Goal: Information Seeking & Learning: Learn about a topic

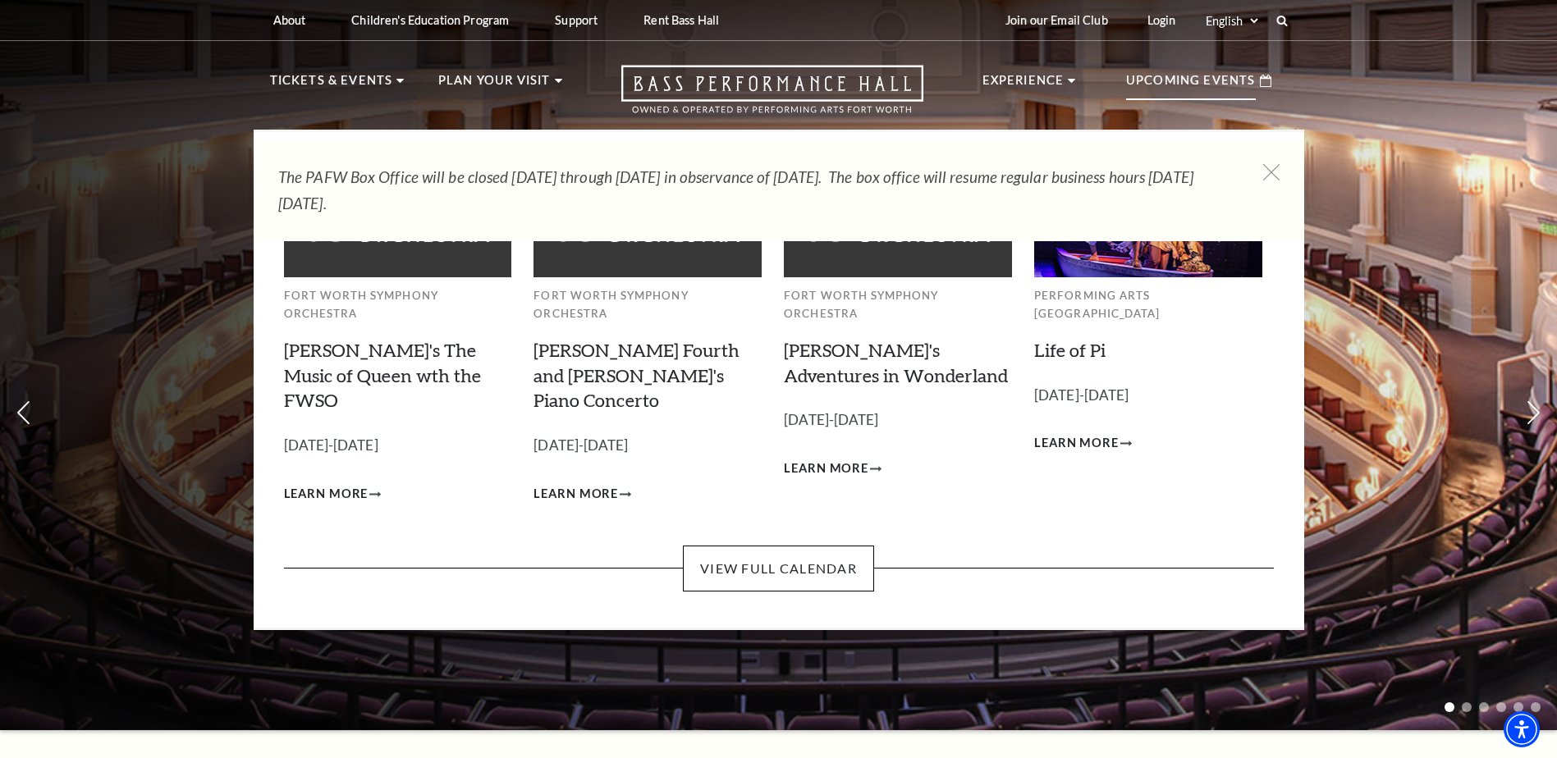
click at [1171, 76] on p "Upcoming Events" at bounding box center [1191, 86] width 130 height 30
click at [1171, 77] on p "Upcoming Events" at bounding box center [1191, 86] width 130 height 30
click at [812, 546] on link "View Full Calendar" at bounding box center [778, 569] width 191 height 46
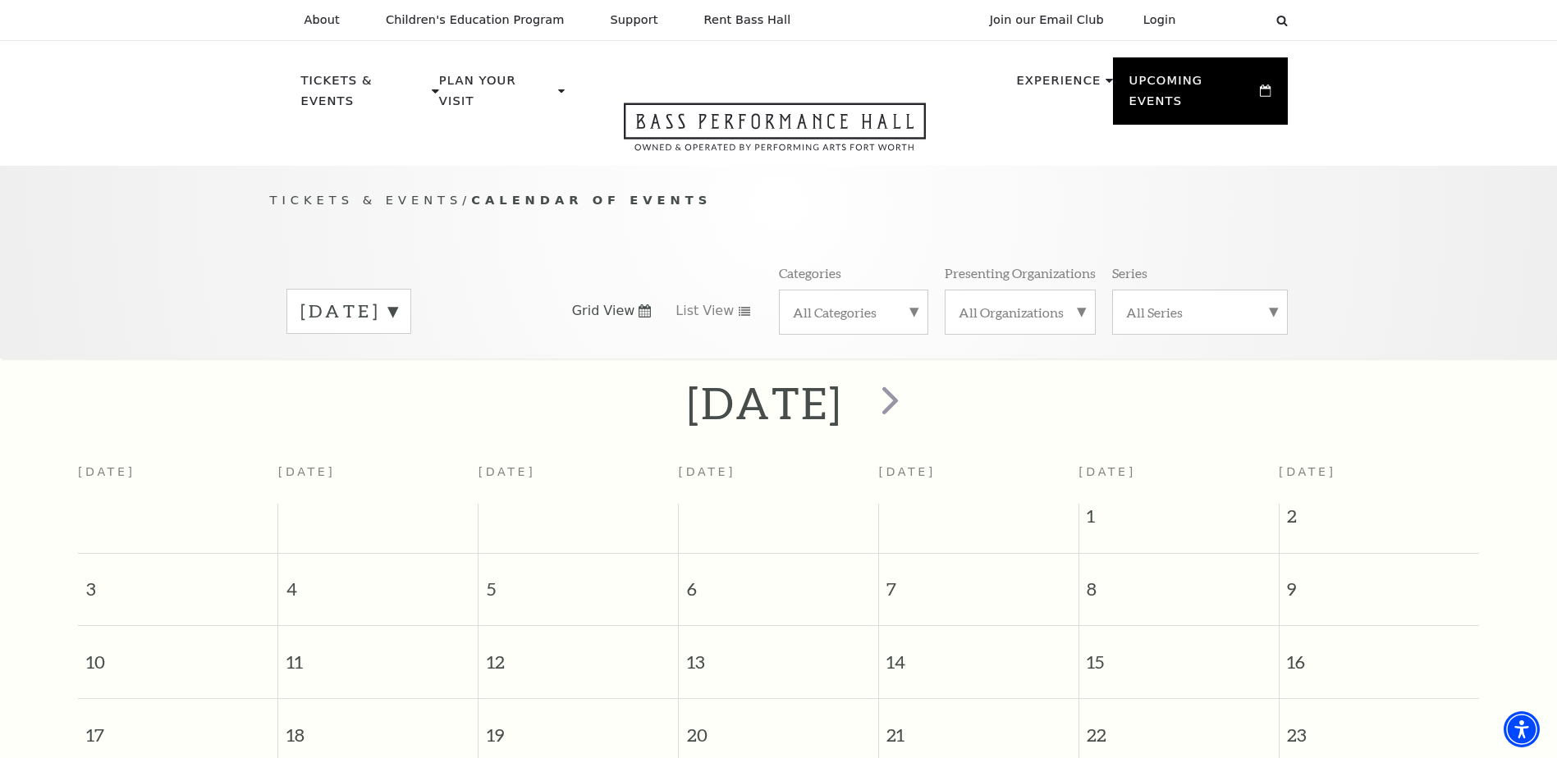
click at [397, 299] on label "August 2025" at bounding box center [348, 311] width 97 height 25
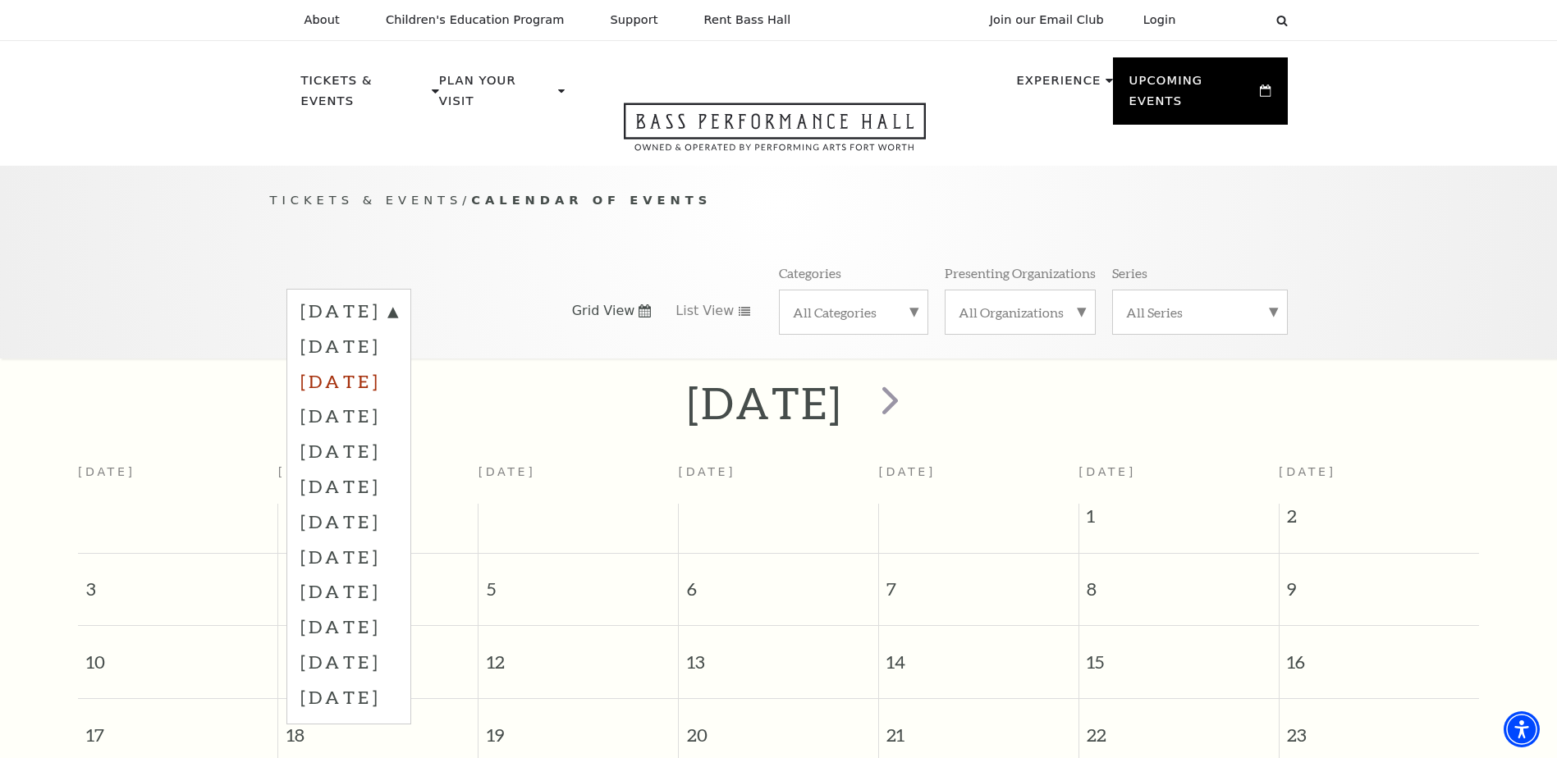
click at [397, 364] on label "October 2025" at bounding box center [348, 381] width 97 height 35
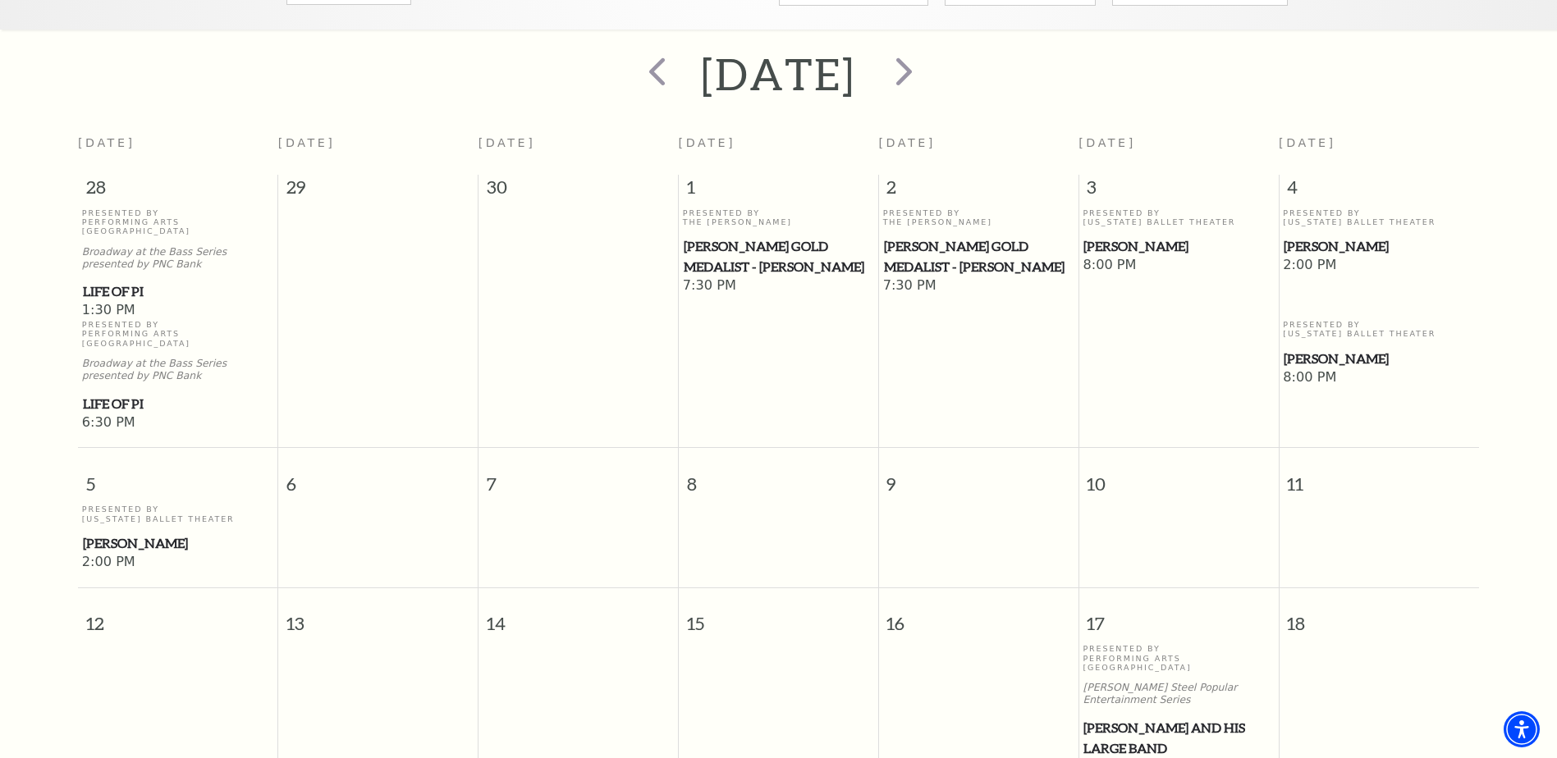
scroll to position [227, 0]
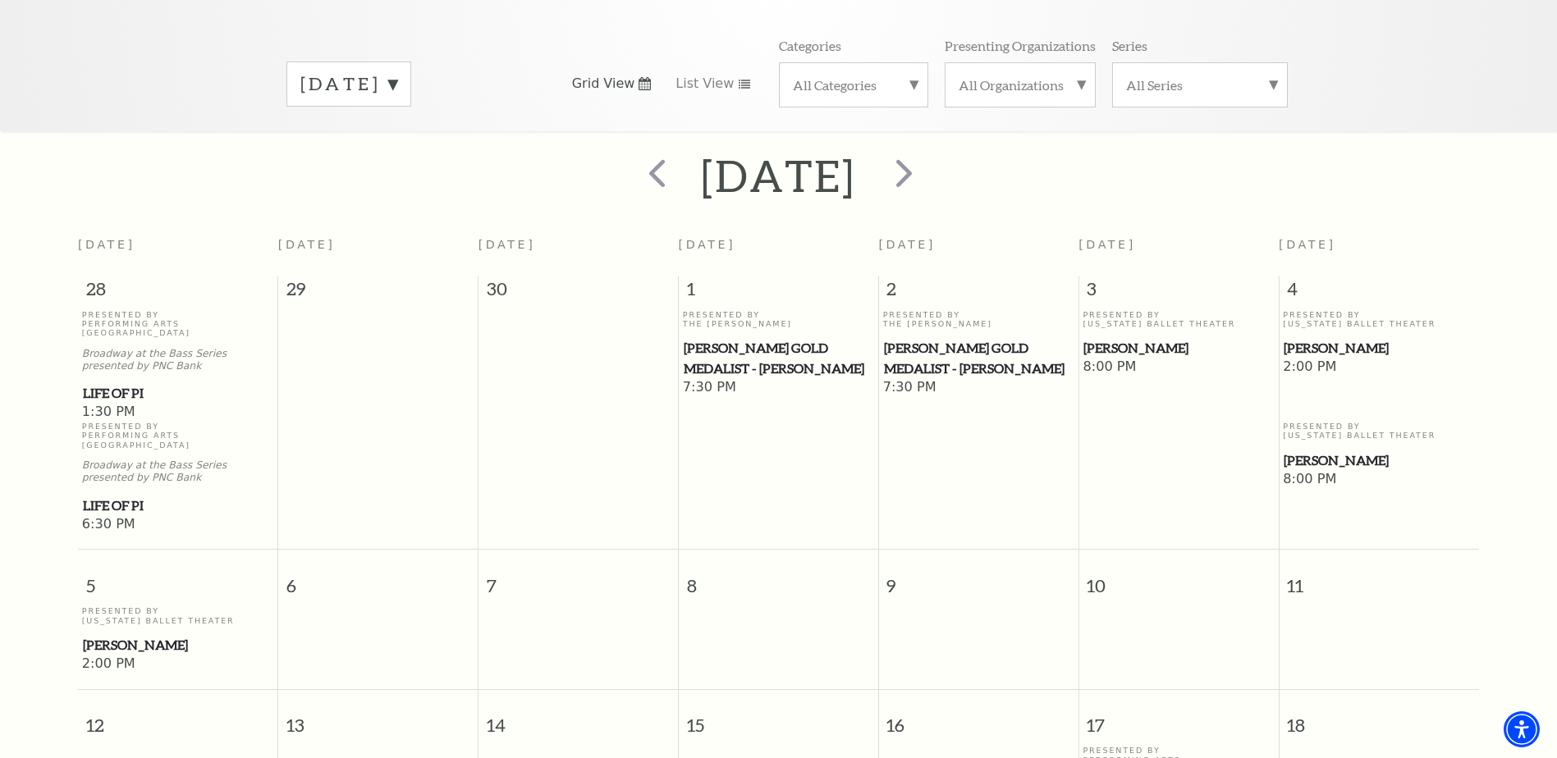
click at [1326, 338] on span "[PERSON_NAME]" at bounding box center [1378, 348] width 190 height 21
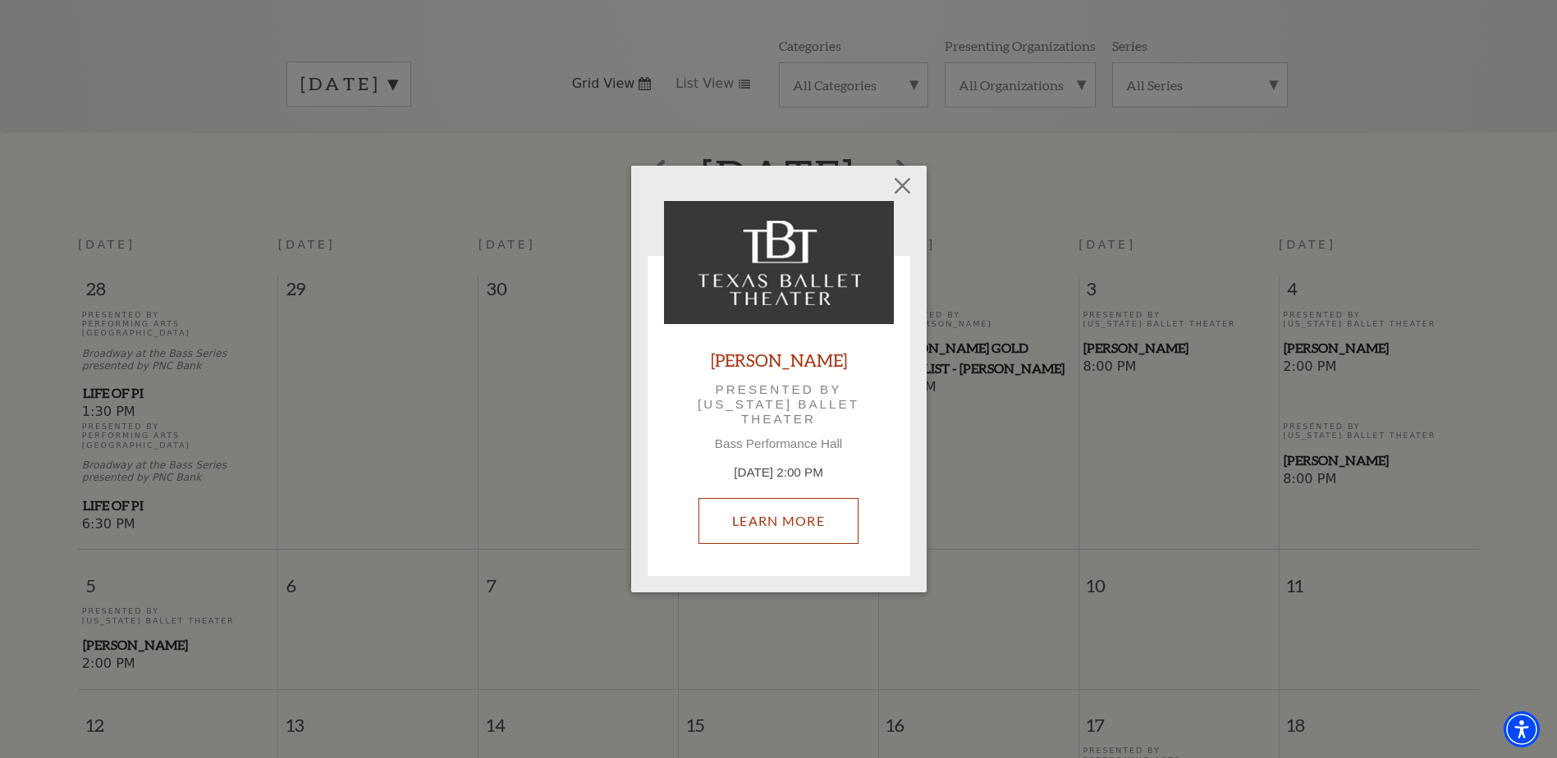
click at [779, 519] on link "Learn More" at bounding box center [778, 521] width 160 height 46
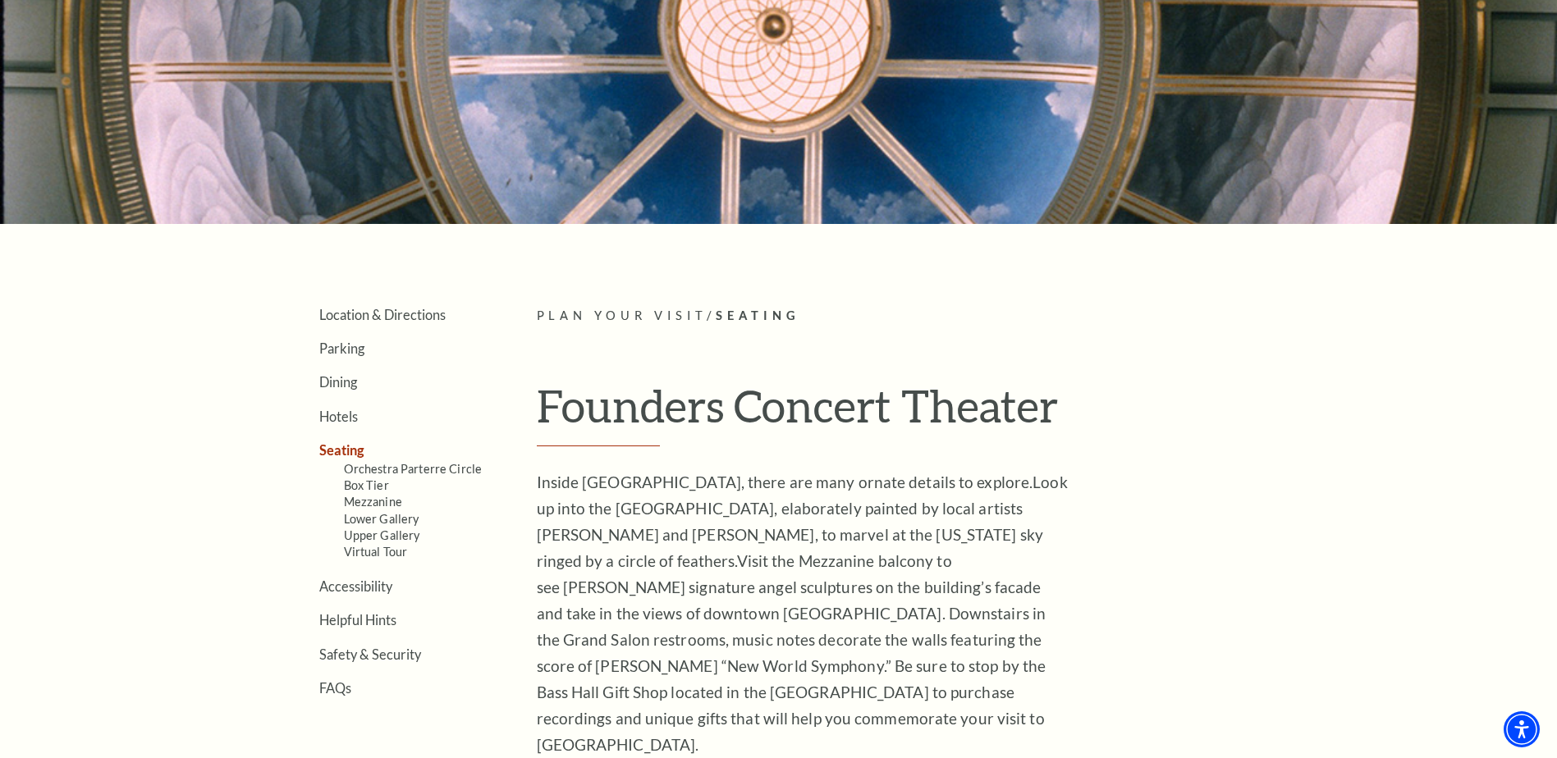
scroll to position [246, 0]
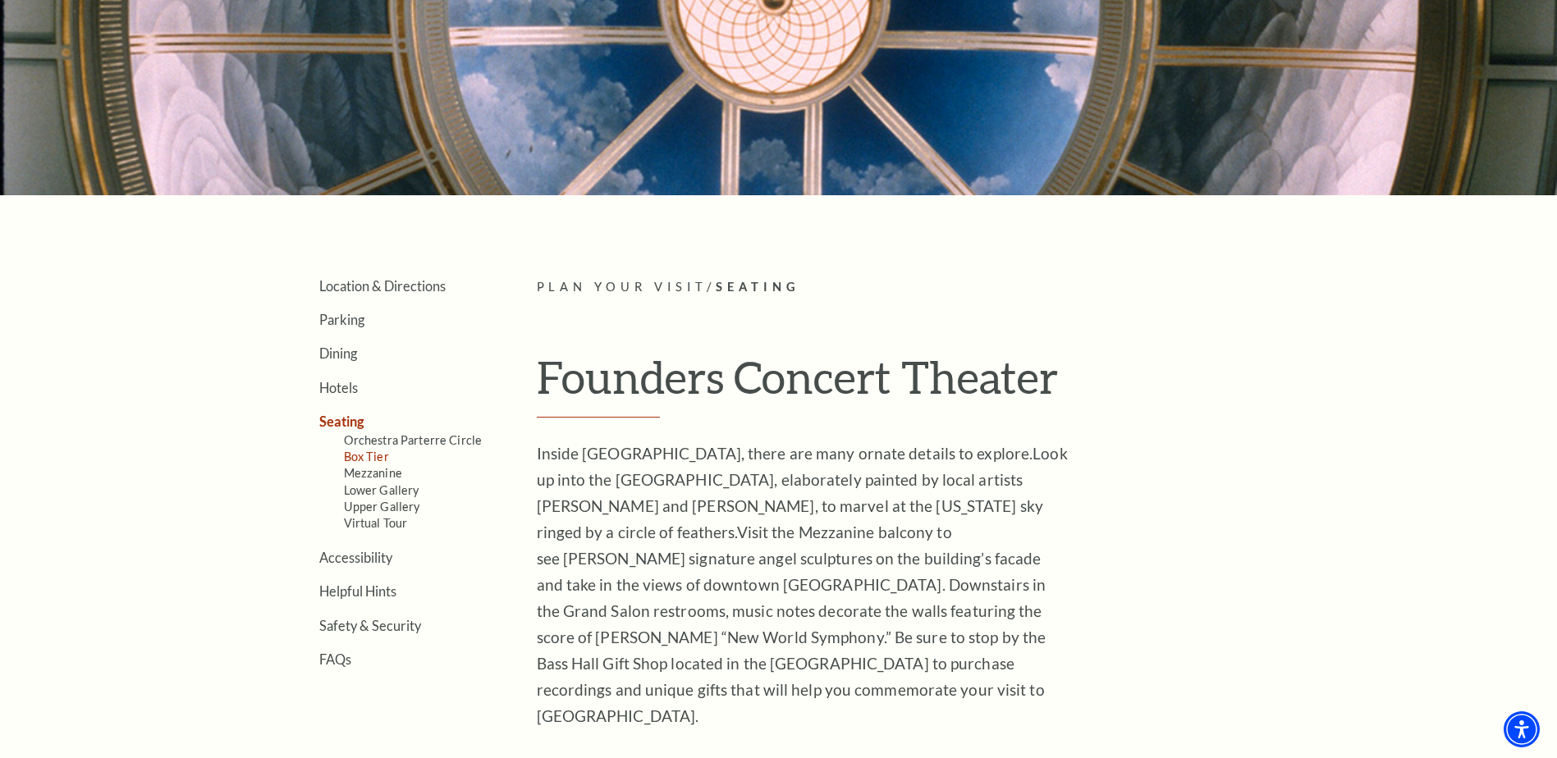
click at [350, 457] on link "Box Tier" at bounding box center [366, 457] width 45 height 14
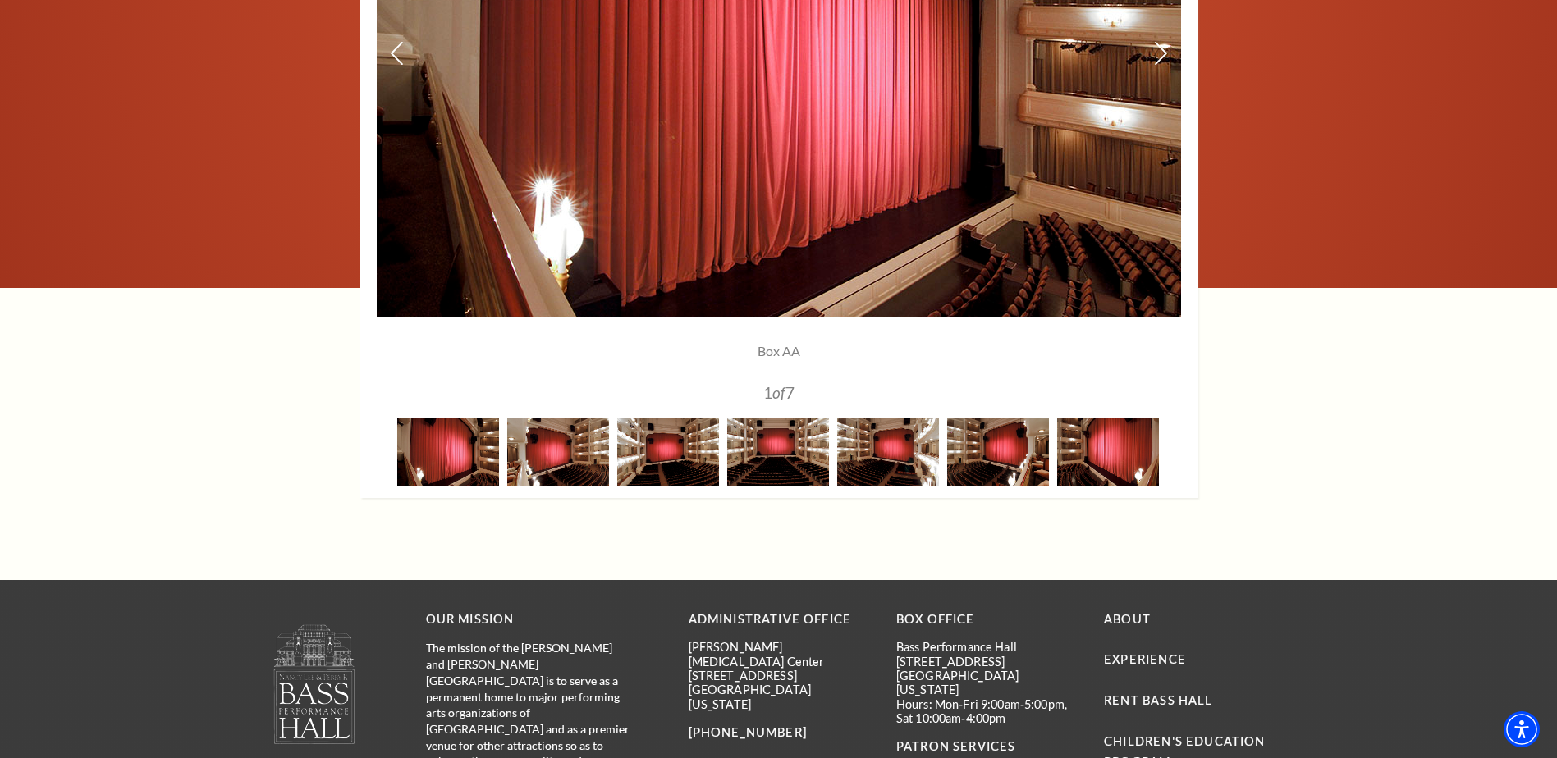
scroll to position [1477, 0]
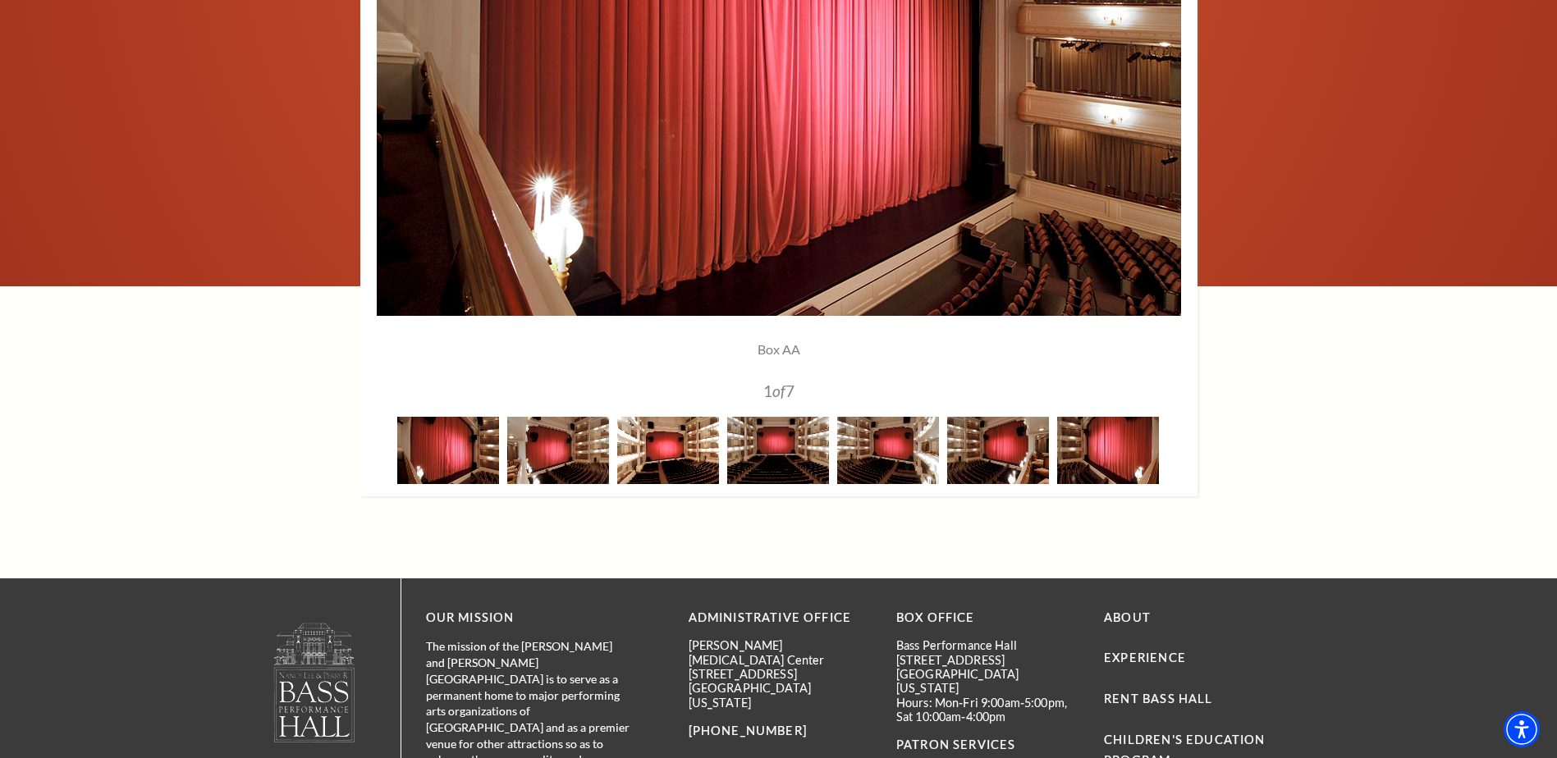
click at [660, 456] on img at bounding box center [668, 450] width 102 height 66
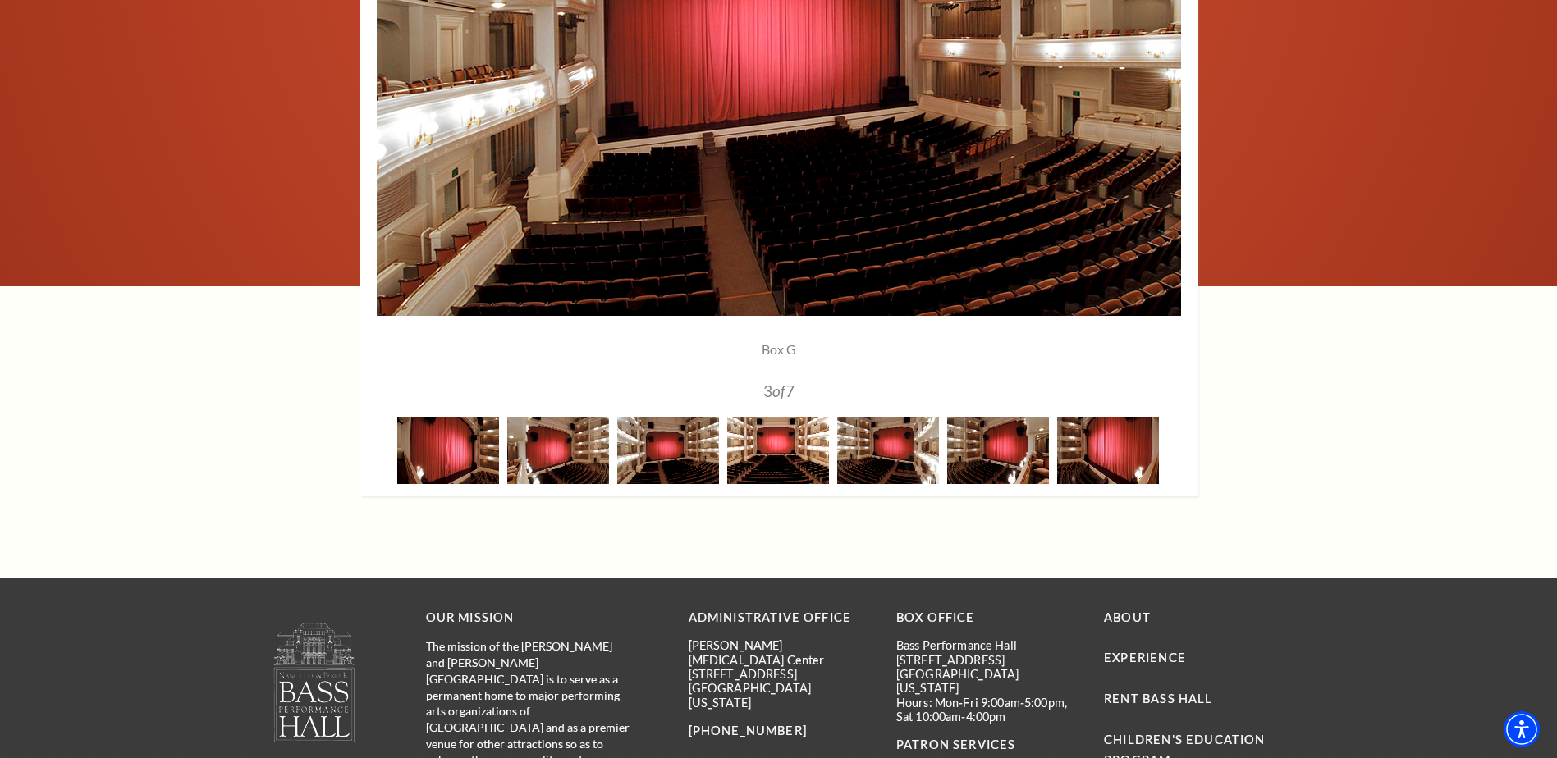
click at [783, 451] on img at bounding box center [778, 450] width 102 height 66
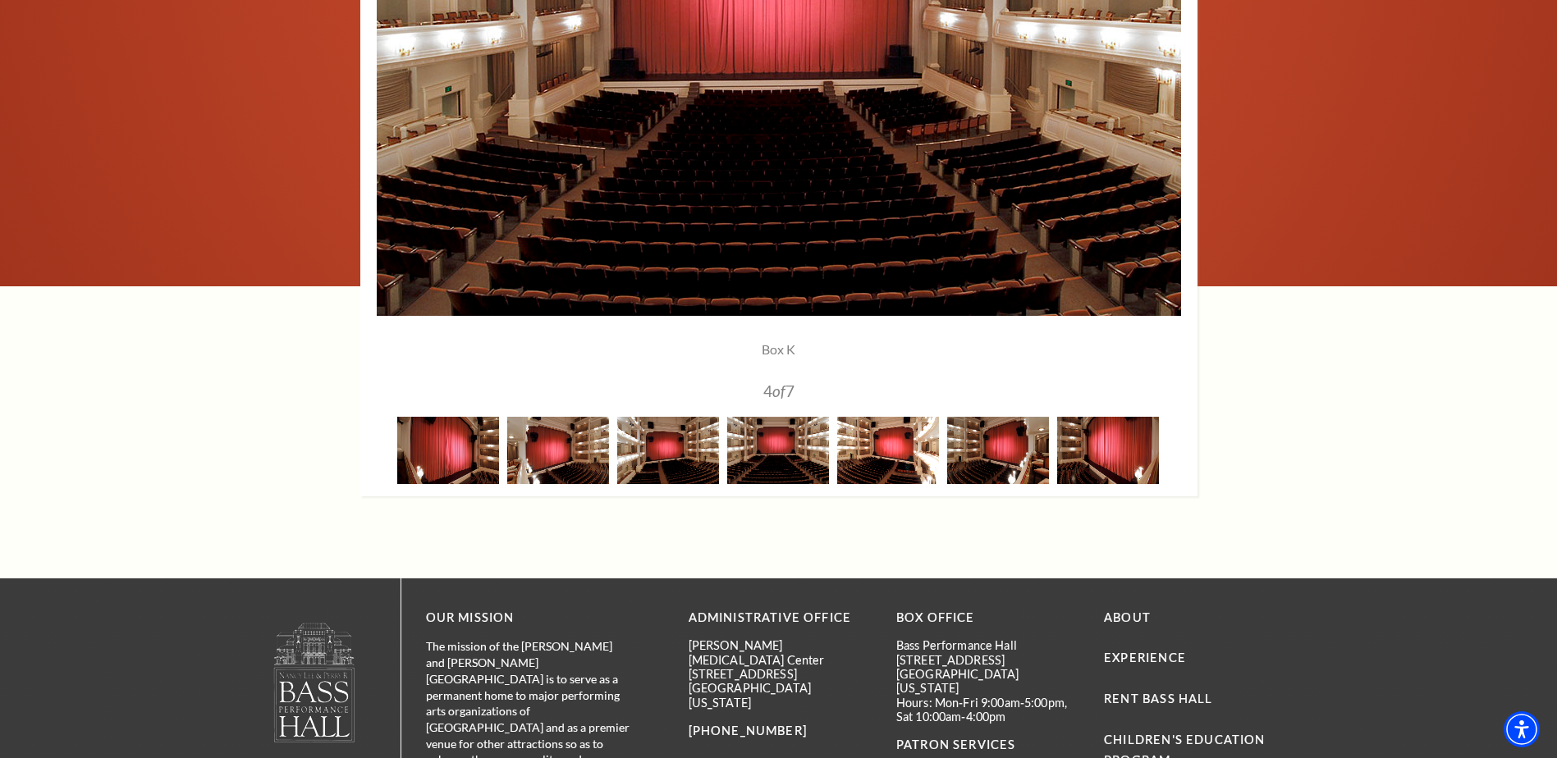
click at [872, 451] on img at bounding box center [888, 450] width 102 height 66
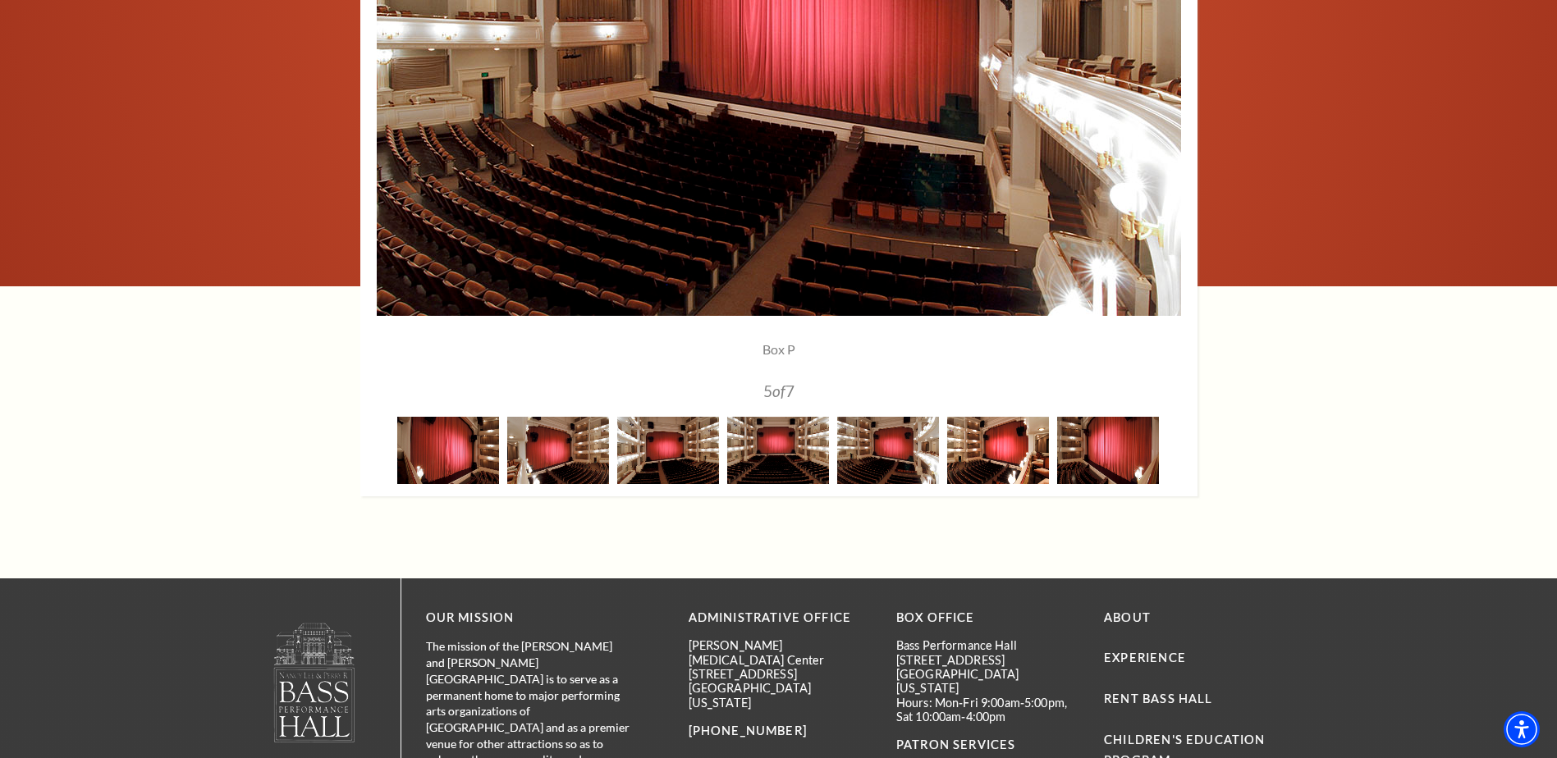
click at [991, 460] on img at bounding box center [998, 450] width 102 height 66
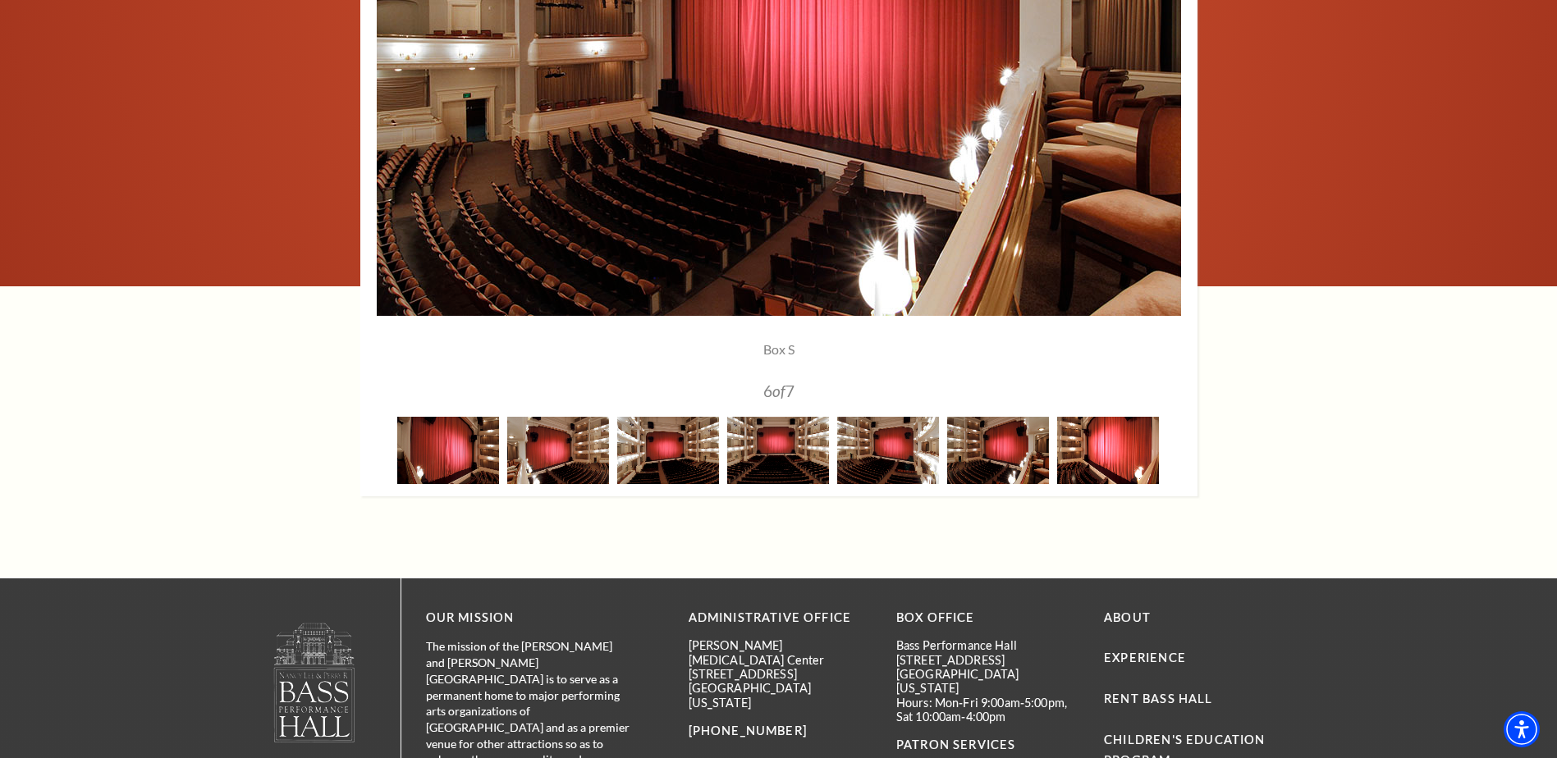
click at [1124, 444] on img at bounding box center [1108, 450] width 102 height 66
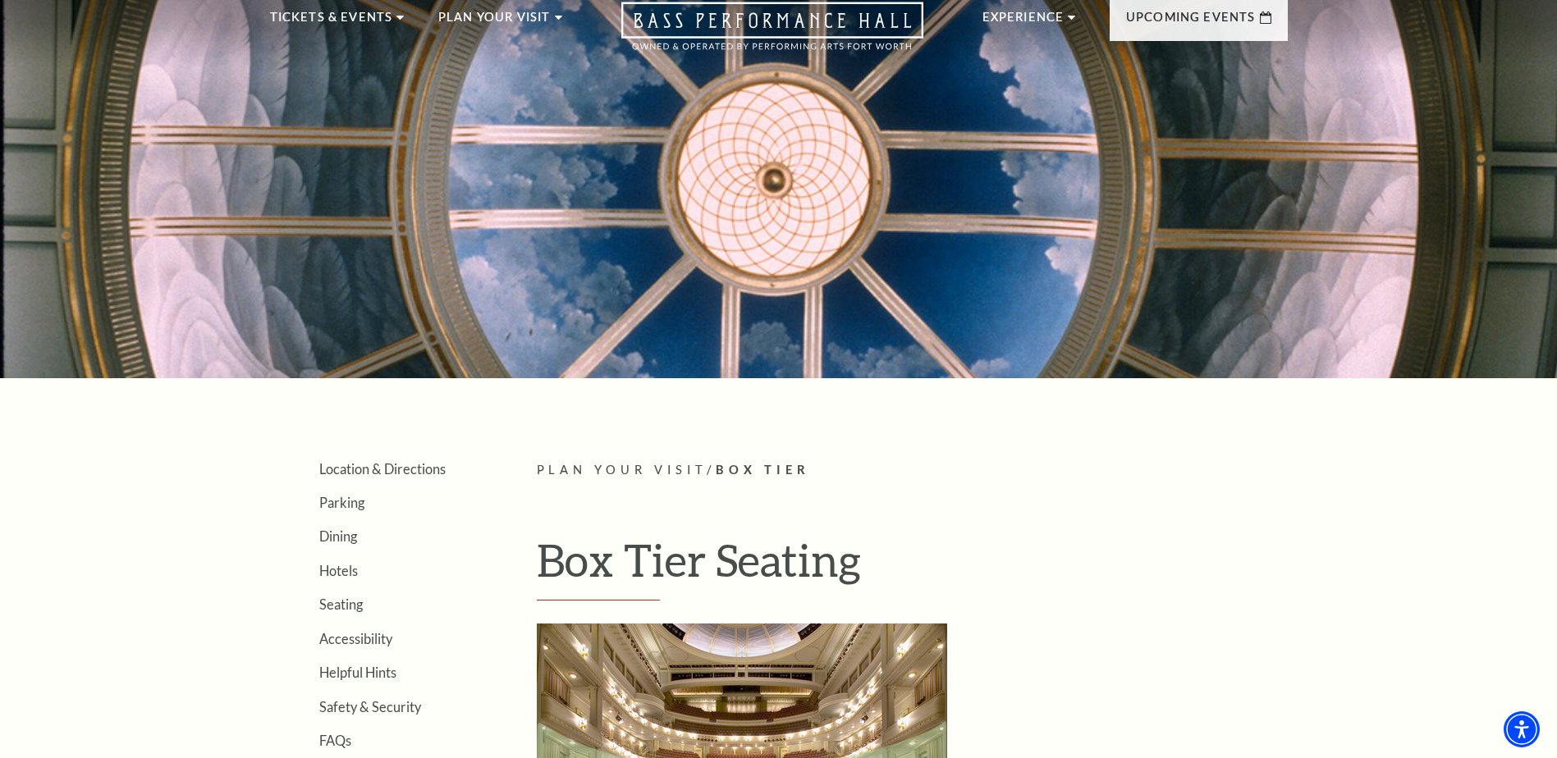
scroll to position [0, 0]
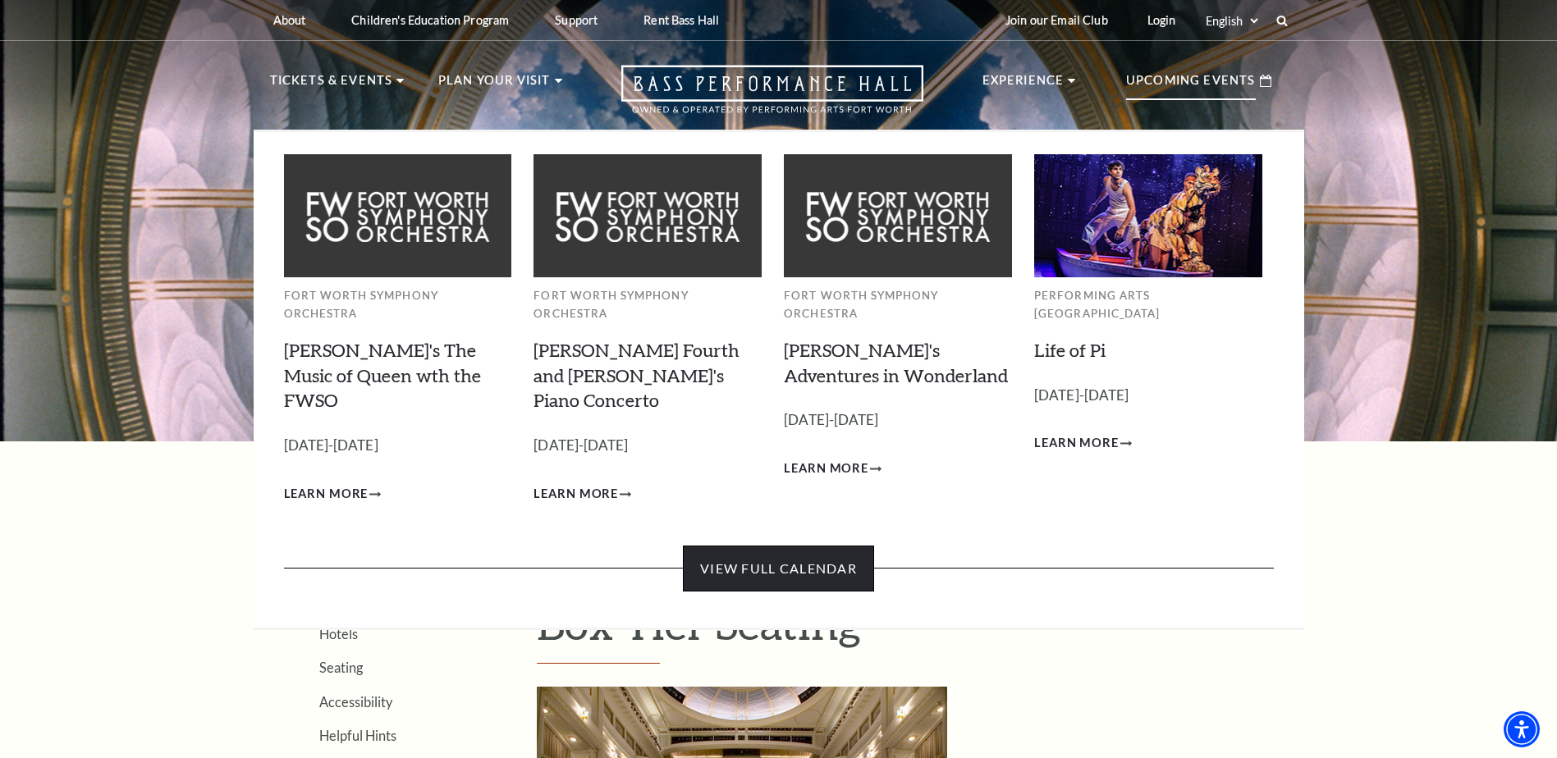
click at [798, 546] on link "View Full Calendar" at bounding box center [778, 569] width 191 height 46
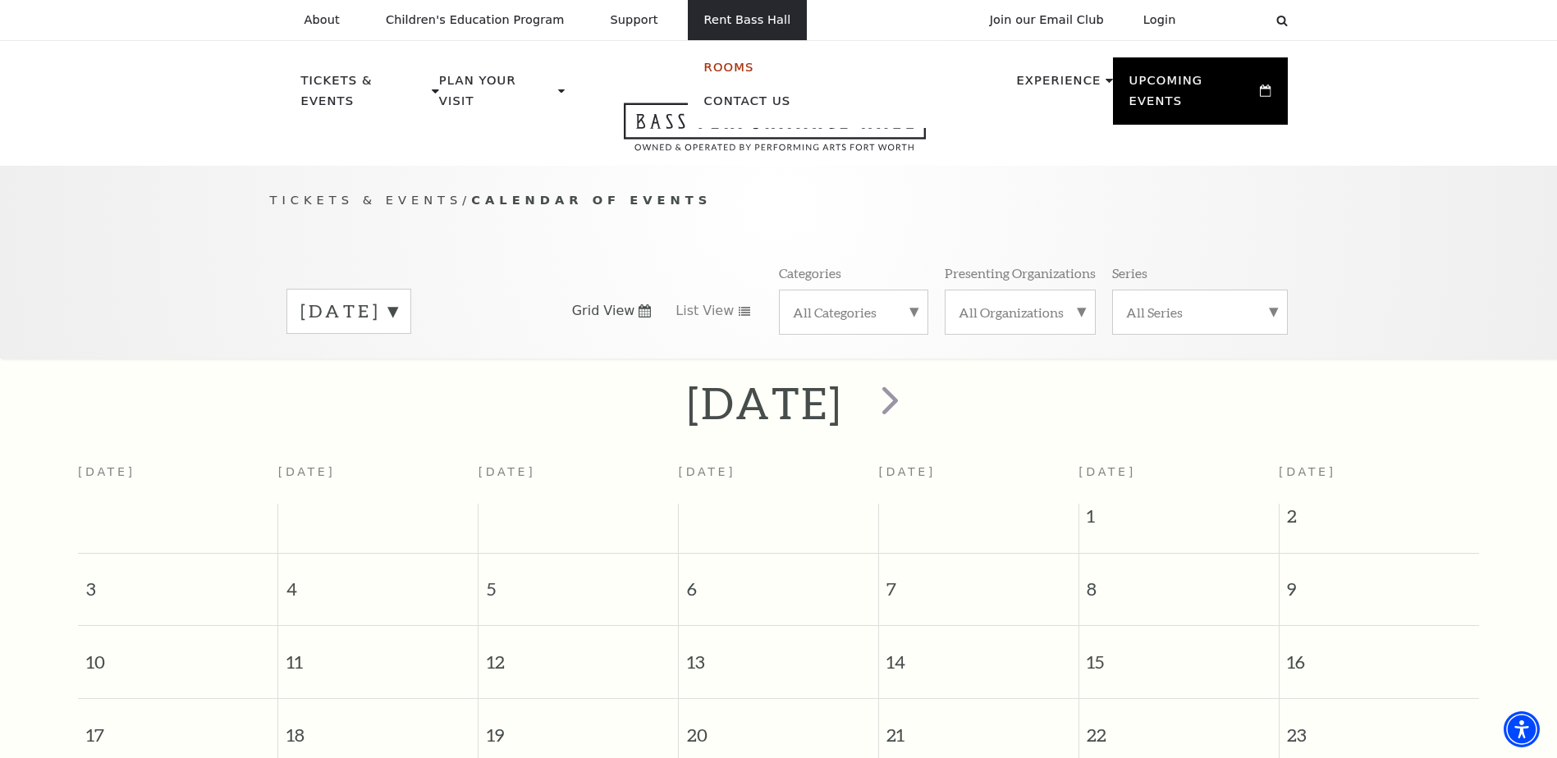
click at [704, 67] on link "Rooms" at bounding box center [729, 67] width 50 height 14
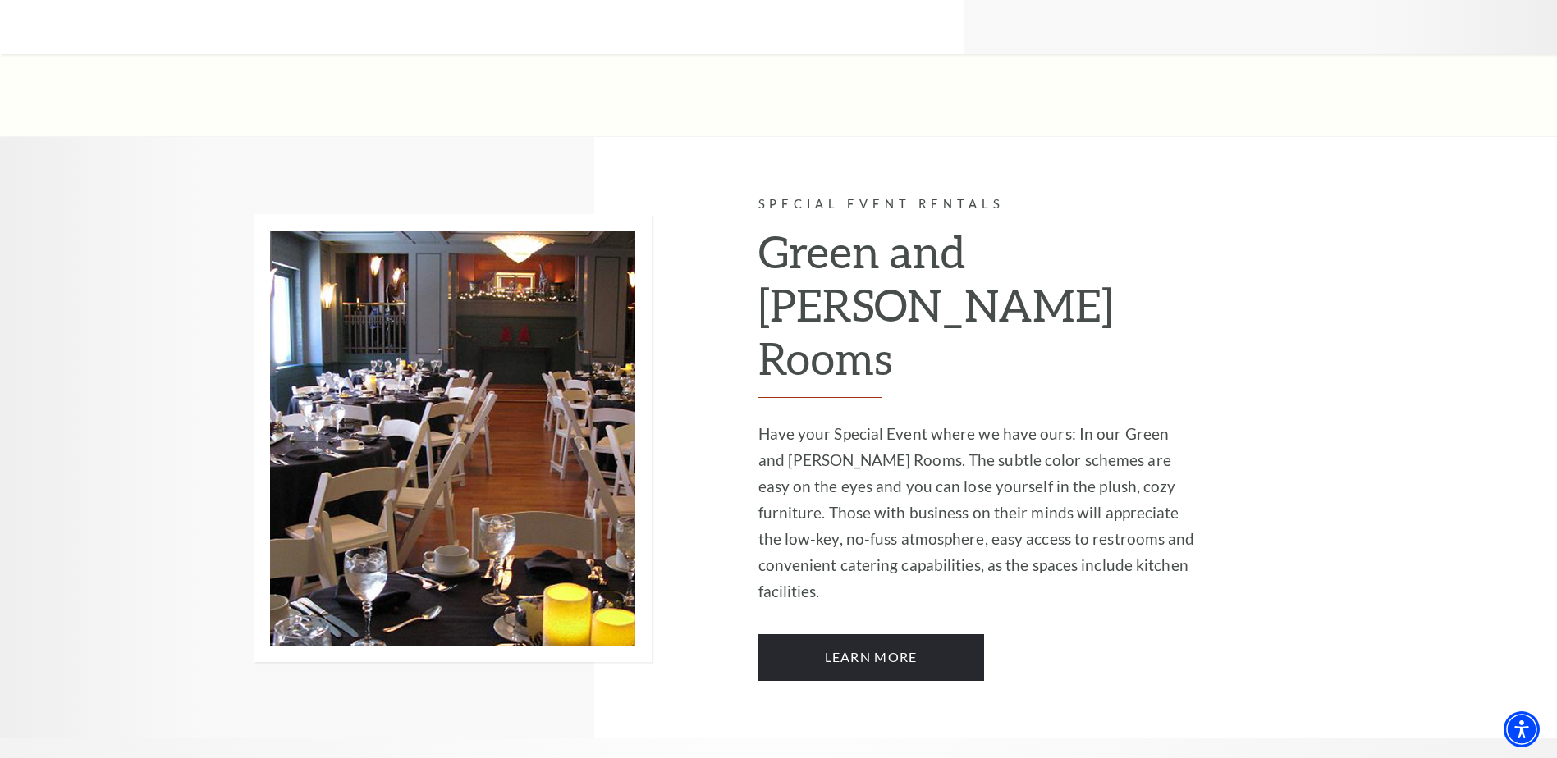
scroll to position [3939, 0]
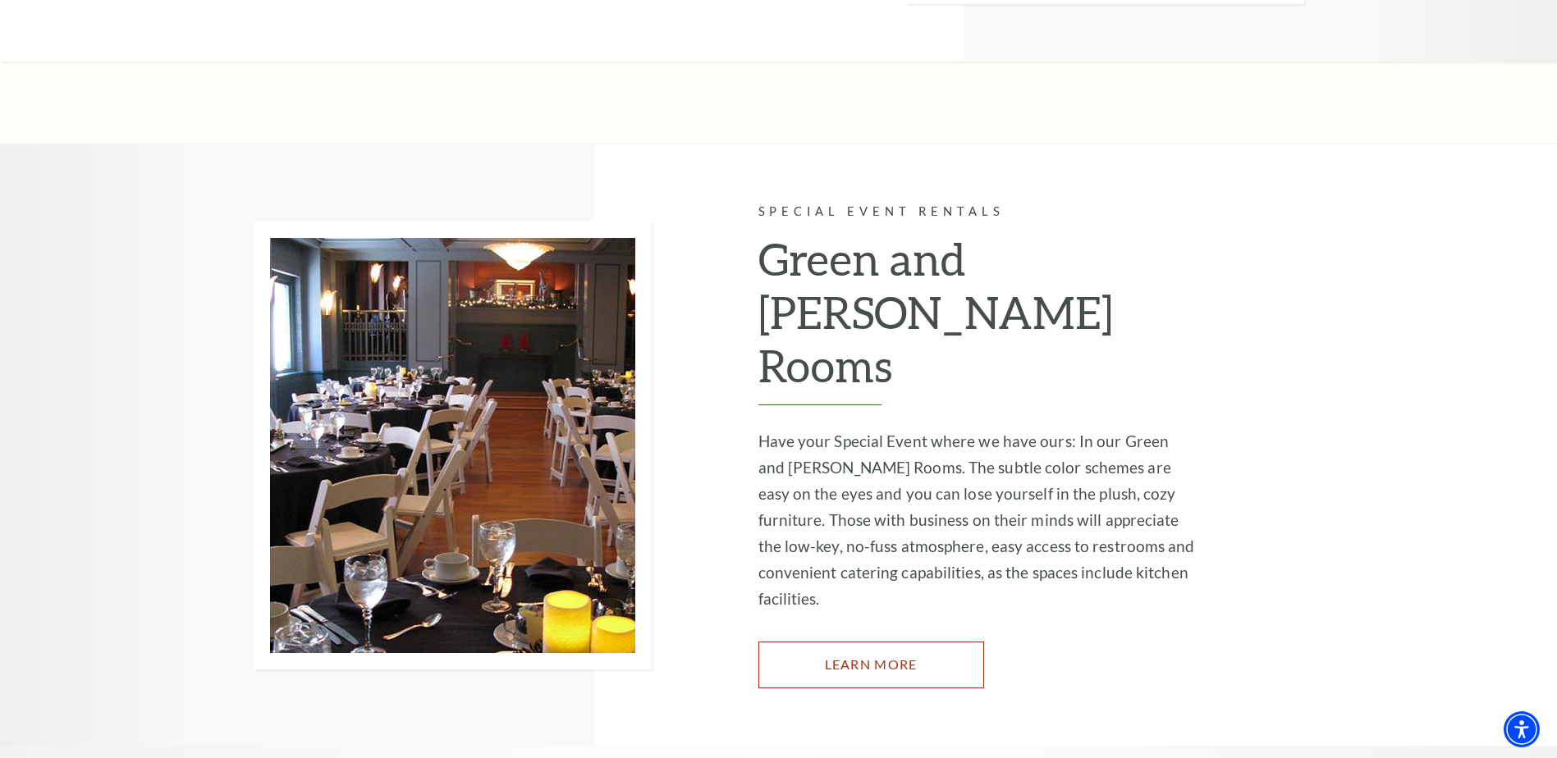
click at [852, 642] on link "Learn More" at bounding box center [871, 665] width 226 height 46
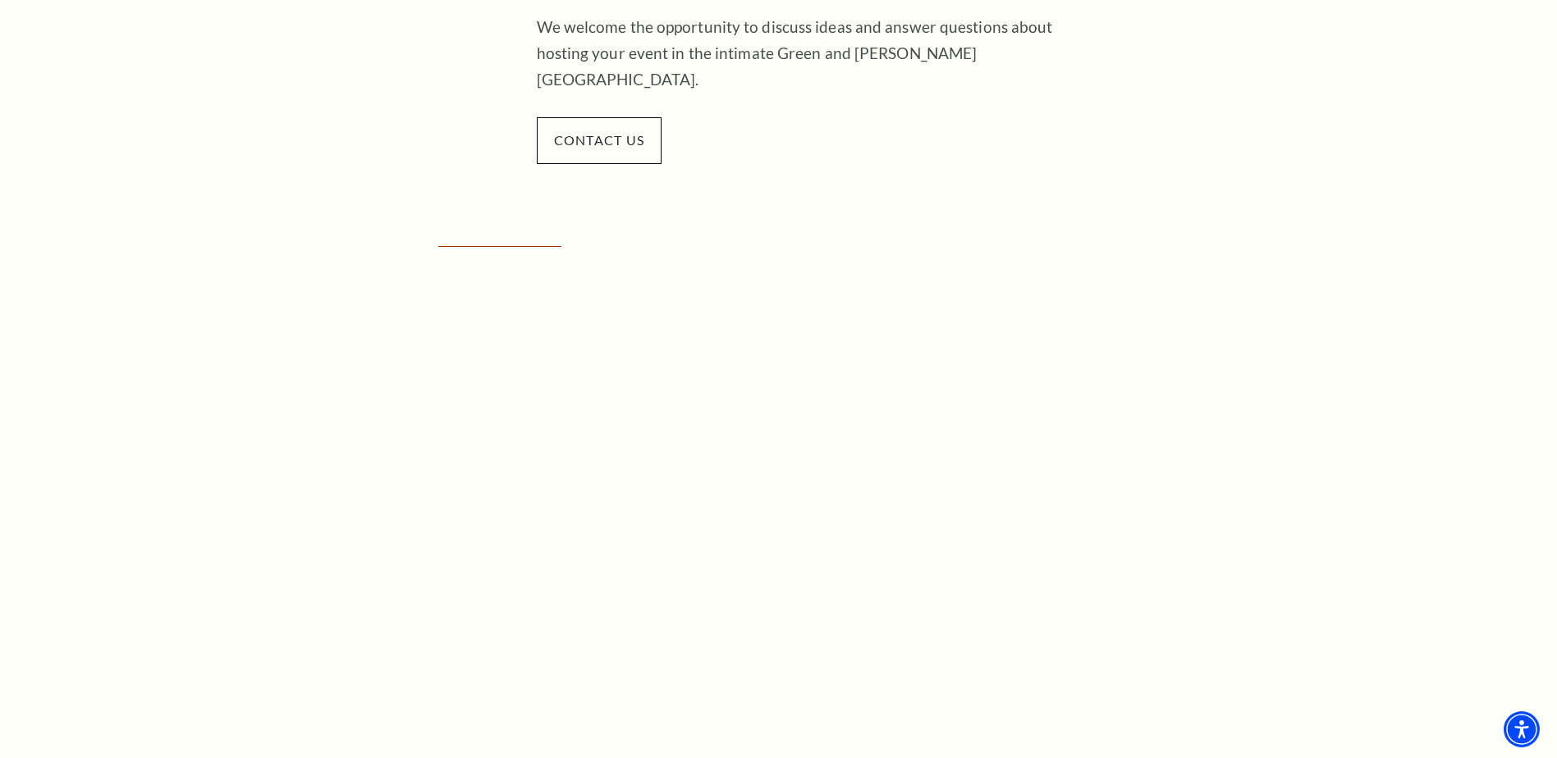
scroll to position [903, 0]
